Goal: Transaction & Acquisition: Purchase product/service

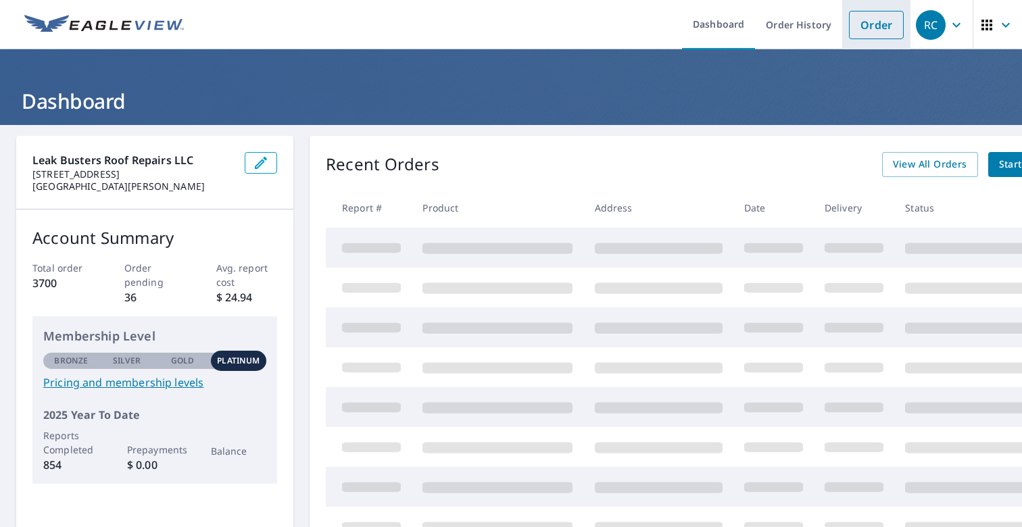
click at [862, 31] on link "Order" at bounding box center [876, 25] width 55 height 28
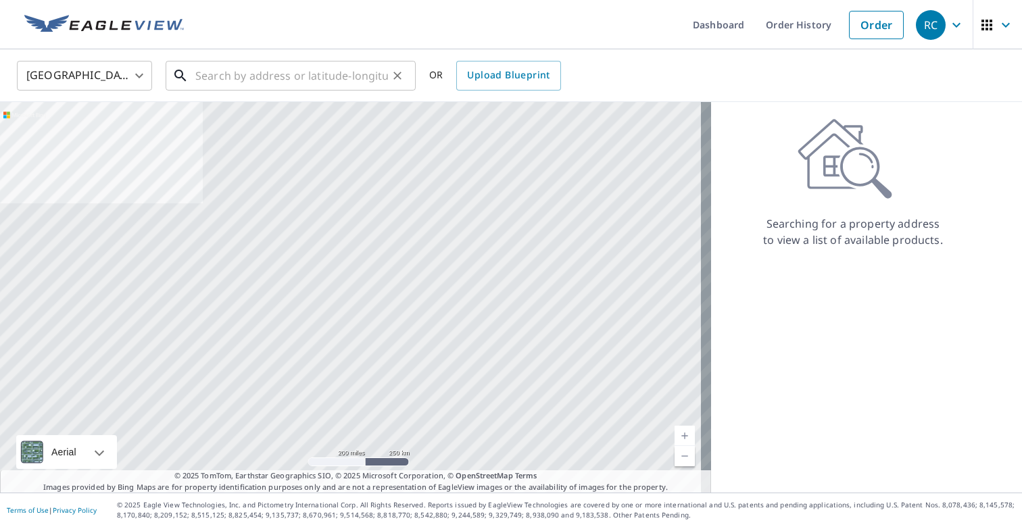
click at [252, 74] on input "text" at bounding box center [291, 76] width 193 height 38
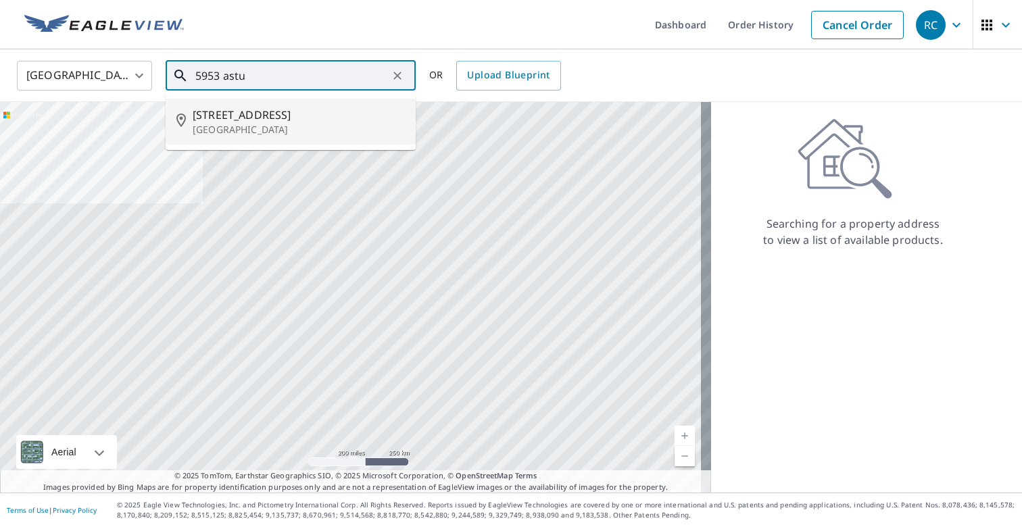
click at [237, 116] on span "[STREET_ADDRESS]" at bounding box center [299, 115] width 212 height 16
type input "[STREET_ADDRESS]"
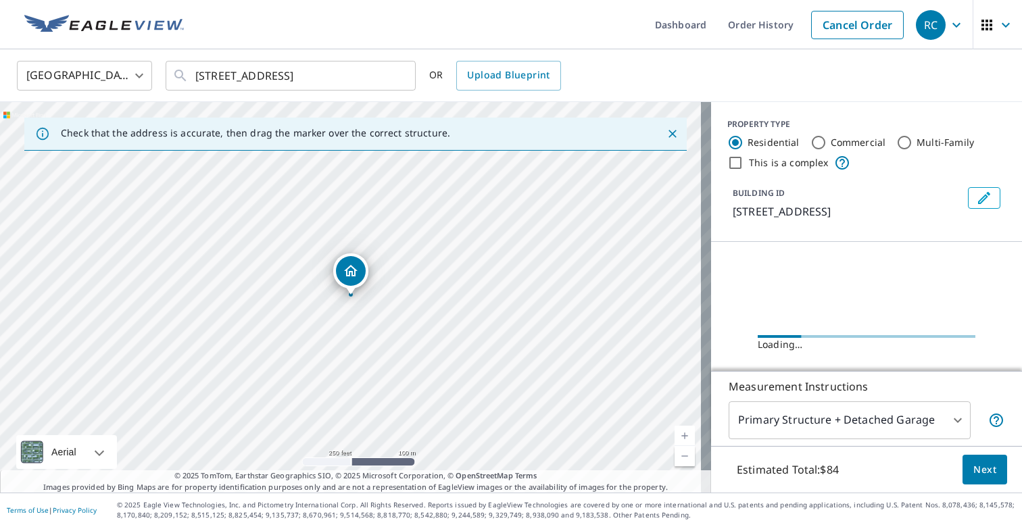
click at [677, 432] on link "Current Level 17, Zoom In" at bounding box center [685, 436] width 20 height 20
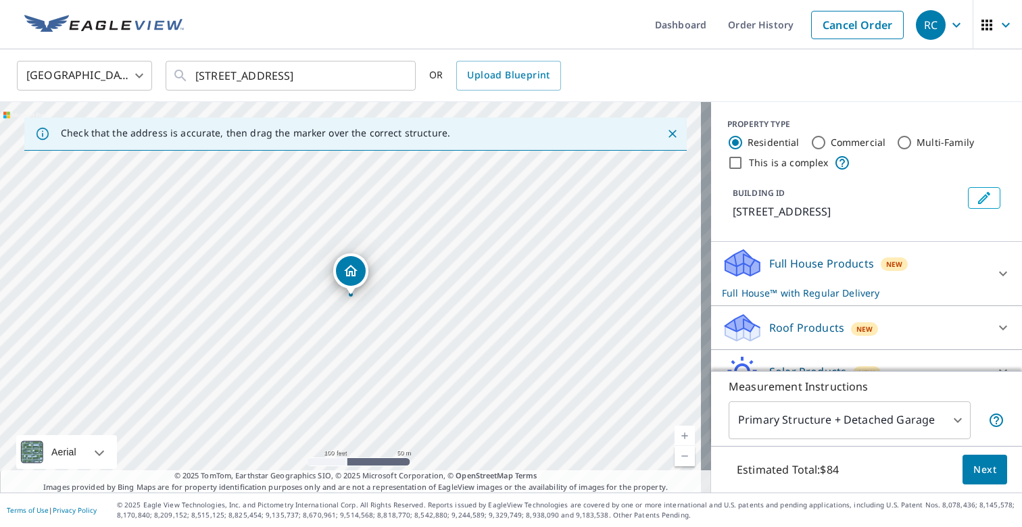
click at [677, 432] on link "Current Level 18, Zoom In" at bounding box center [685, 436] width 20 height 20
click at [677, 432] on link "Current Level 19, Zoom In" at bounding box center [685, 436] width 20 height 20
click at [959, 319] on div "Roof Products New" at bounding box center [854, 328] width 265 height 32
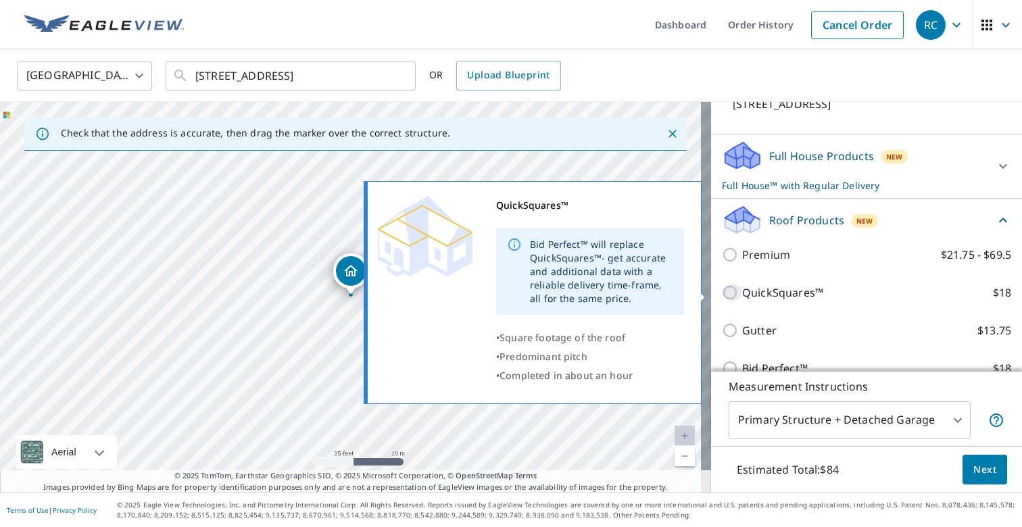
click at [723, 295] on input "QuickSquares™ $18" at bounding box center [732, 293] width 20 height 16
checkbox input "true"
checkbox input "false"
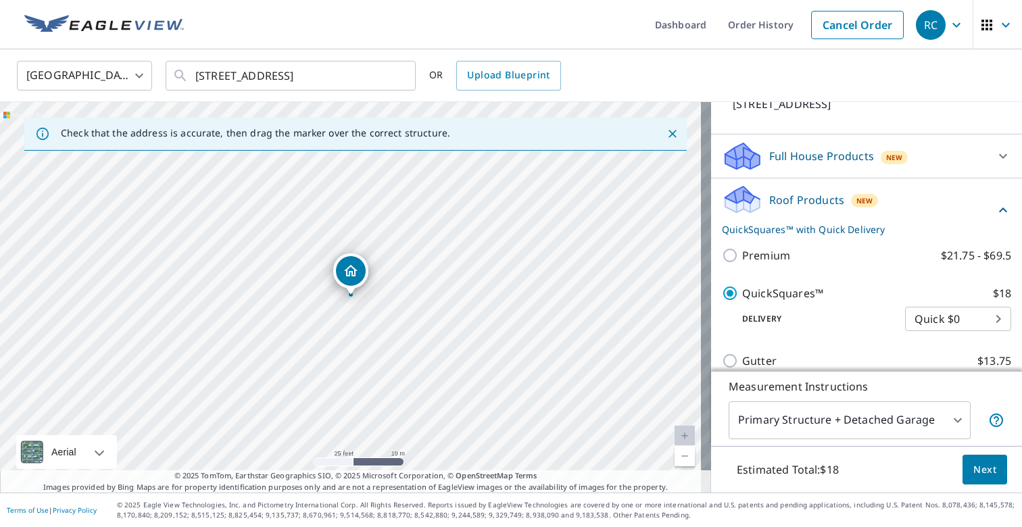
click at [976, 475] on span "Next" at bounding box center [985, 470] width 23 height 17
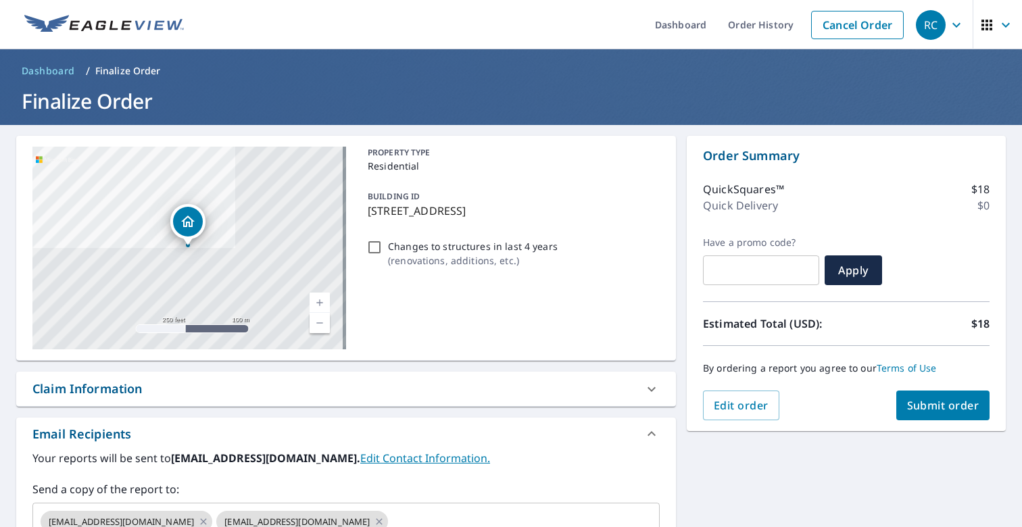
click at [942, 406] on span "Submit order" at bounding box center [943, 405] width 72 height 15
